Goal: Transaction & Acquisition: Purchase product/service

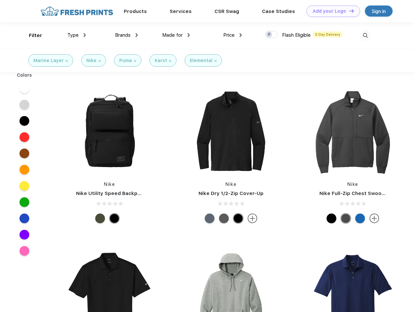
click at [330, 11] on link "Add your Logo Design Tool" at bounding box center [333, 11] width 54 height 11
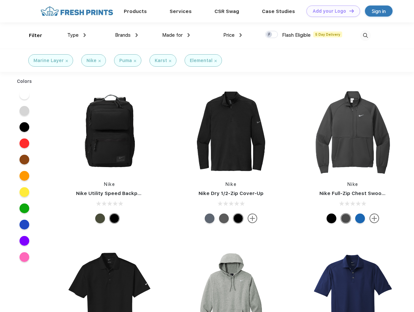
click at [0, 0] on div "Design Tool" at bounding box center [0, 0] width 0 height 0
click at [348, 11] on link "Add your Logo Design Tool" at bounding box center [333, 11] width 54 height 11
click at [31, 35] on div "Filter" at bounding box center [35, 35] width 13 height 7
click at [77, 35] on span "Type" at bounding box center [72, 35] width 11 height 6
click at [126, 35] on span "Brands" at bounding box center [123, 35] width 16 height 6
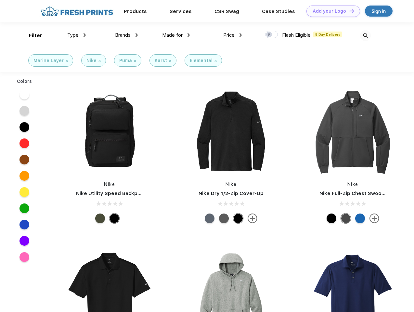
click at [176, 35] on span "Made for" at bounding box center [172, 35] width 20 height 6
click at [232, 35] on span "Price" at bounding box center [228, 35] width 11 height 6
click at [271, 35] on div at bounding box center [271, 34] width 13 height 7
click at [269, 35] on input "checkbox" at bounding box center [267, 33] width 4 height 4
click at [365, 35] on img at bounding box center [365, 35] width 11 height 11
